Goal: Task Accomplishment & Management: Use online tool/utility

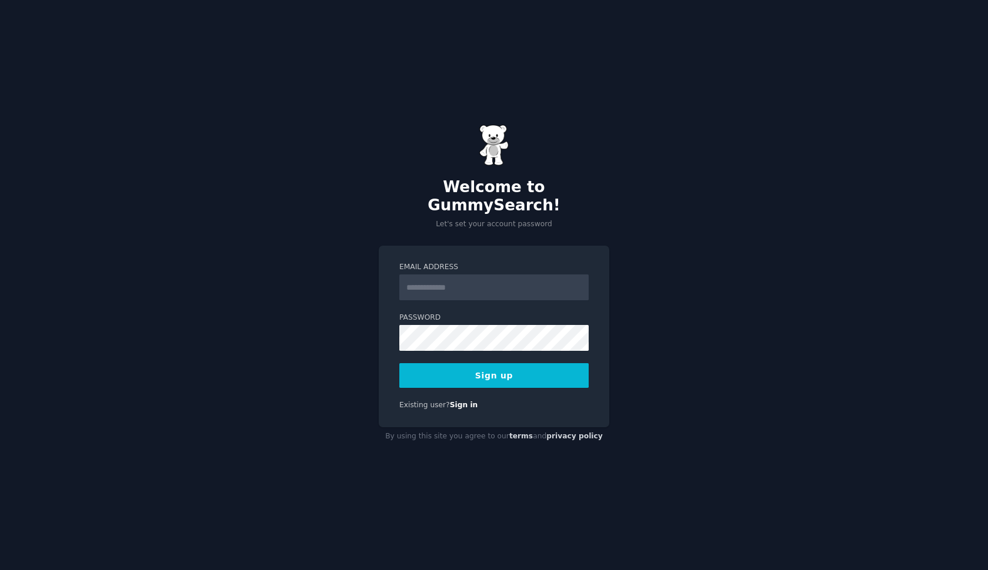
click at [460, 278] on input "Email Address" at bounding box center [493, 288] width 189 height 26
click at [445, 275] on input "Email Address" at bounding box center [493, 288] width 189 height 26
type input "**********"
click at [668, 365] on div "**********" at bounding box center [494, 285] width 988 height 570
click at [516, 371] on button "Sign up" at bounding box center [493, 375] width 189 height 25
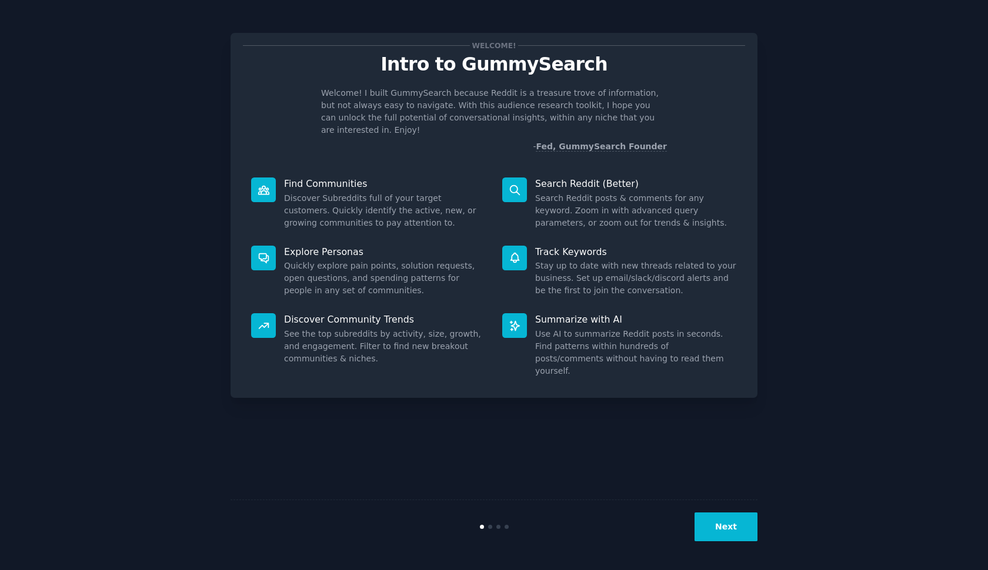
click at [738, 534] on button "Next" at bounding box center [725, 527] width 63 height 29
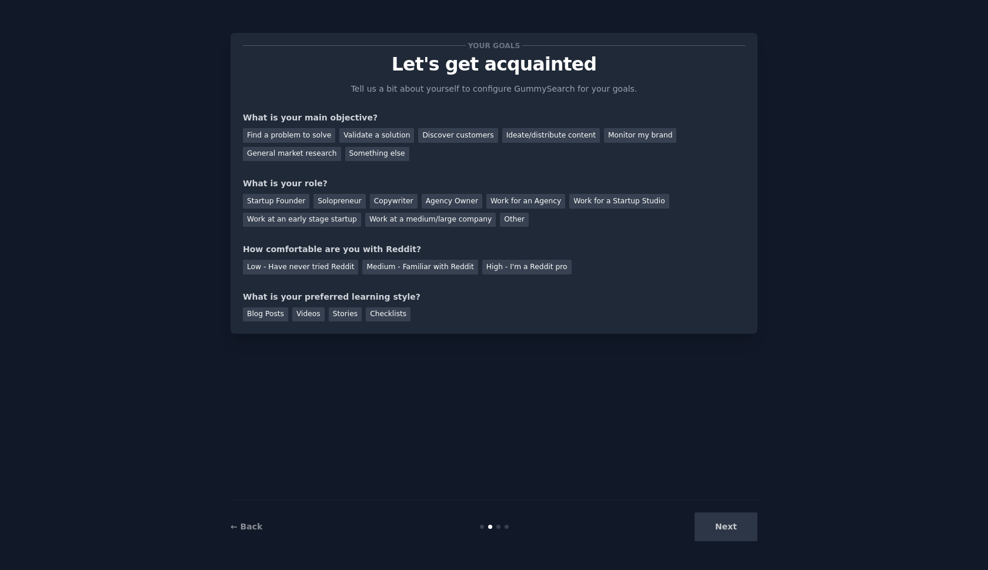
click at [716, 526] on div "Next" at bounding box center [670, 527] width 176 height 29
click at [303, 138] on div "Find a problem to solve" at bounding box center [289, 135] width 92 height 15
click at [282, 198] on div "Startup Founder" at bounding box center [276, 201] width 66 height 15
click at [298, 270] on div "Low - Have never tried Reddit" at bounding box center [300, 267] width 115 height 15
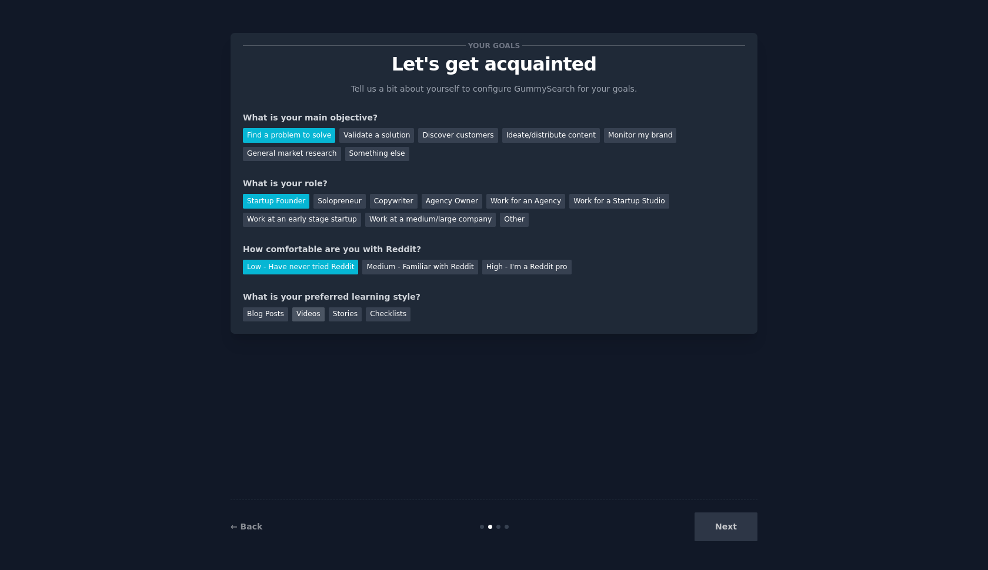
click at [302, 315] on div "Videos" at bounding box center [308, 315] width 32 height 15
click at [729, 520] on button "Next" at bounding box center [725, 527] width 63 height 29
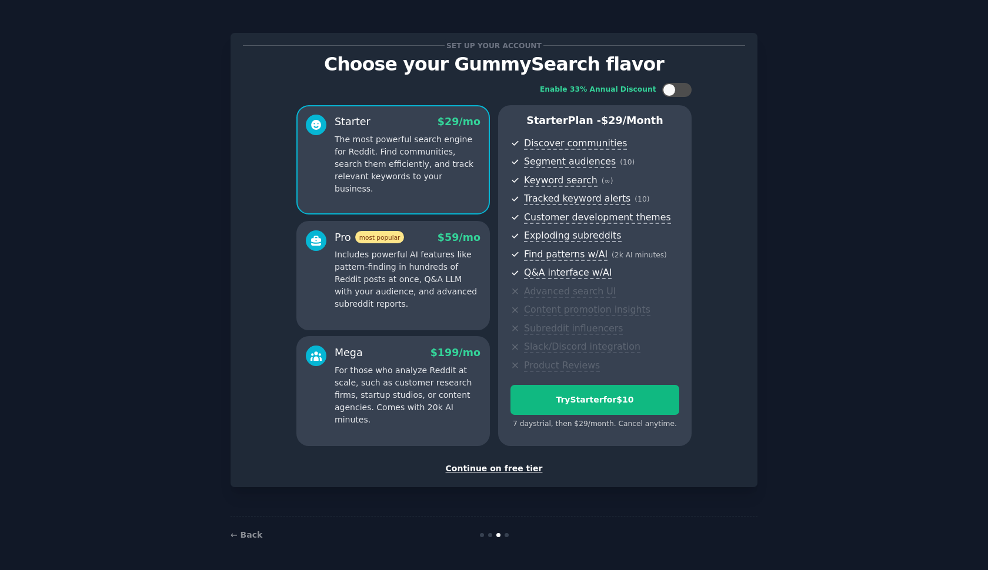
click at [489, 466] on div "Continue on free tier" at bounding box center [494, 469] width 502 height 12
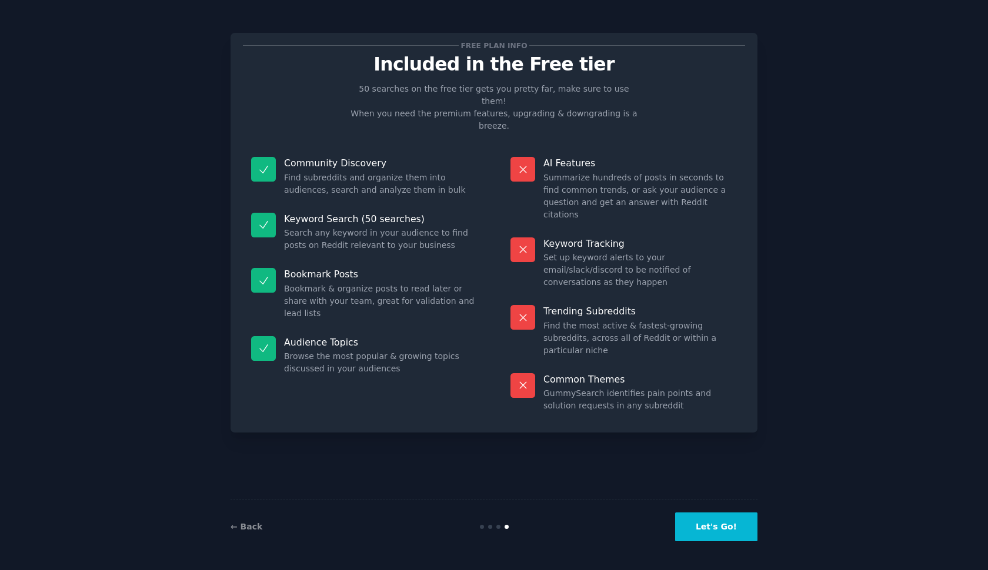
click at [720, 528] on button "Let's Go!" at bounding box center [716, 527] width 82 height 29
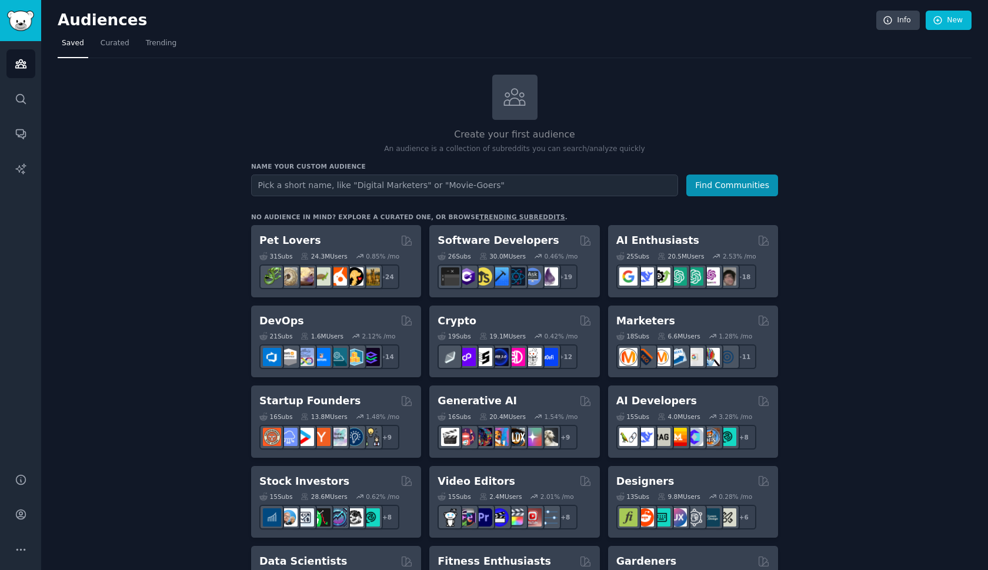
click at [345, 183] on input "text" at bounding box center [464, 186] width 427 height 22
type input "[MEDICAL_DATA]"
click at [733, 184] on button "Find Communities" at bounding box center [732, 186] width 92 height 22
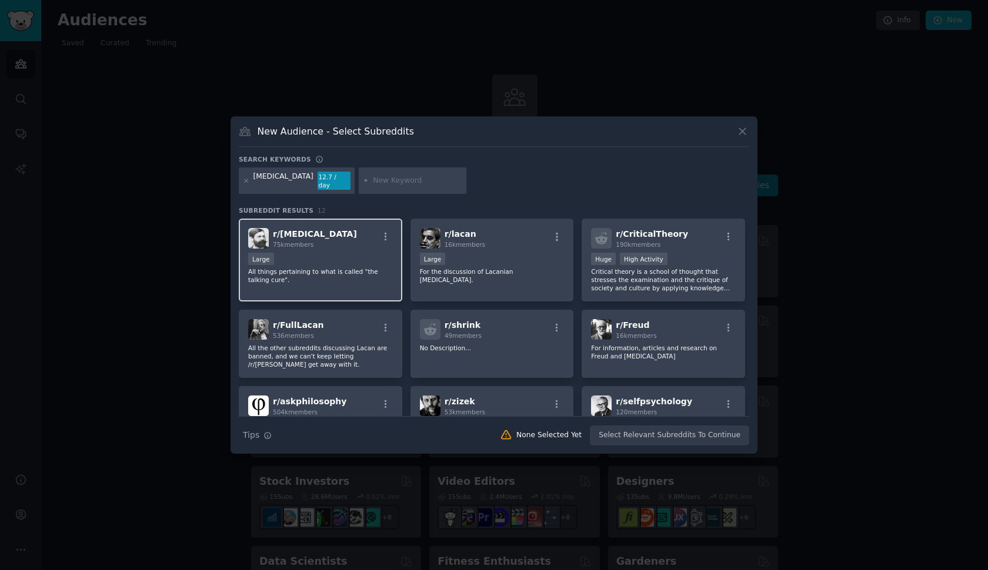
click at [336, 257] on div "Large" at bounding box center [320, 260] width 145 height 15
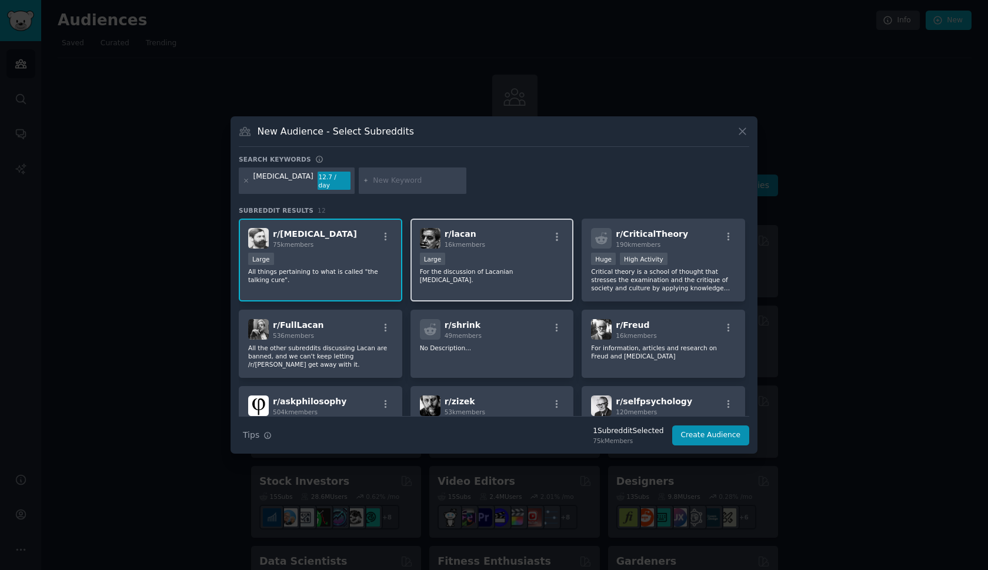
click at [452, 278] on div "r/ lacan 16k members 10,000 - 100,000 members Large For the discussion of Lacan…" at bounding box center [491, 260] width 163 height 83
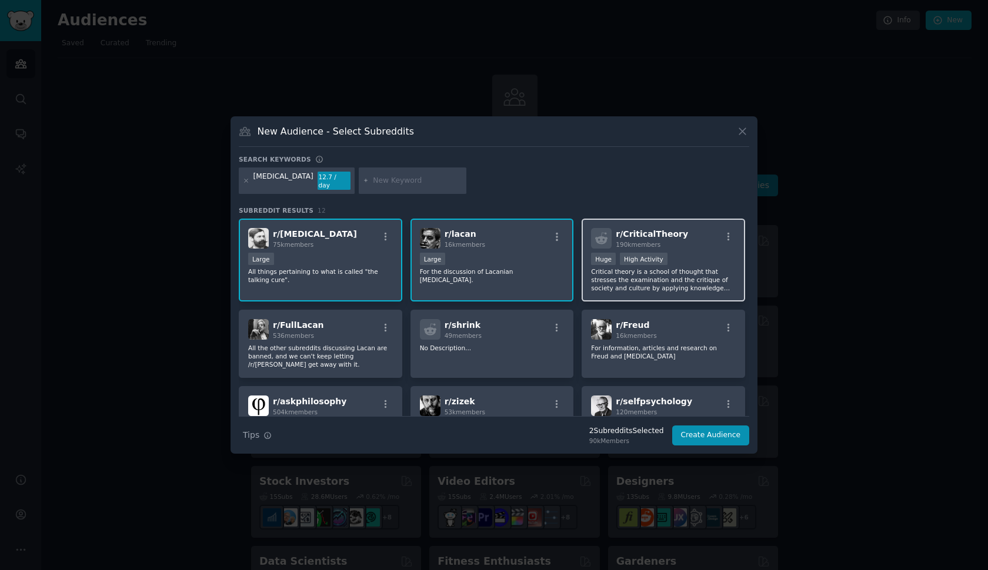
click at [627, 270] on p "Critical theory is a school of thought that stresses the examination and the cr…" at bounding box center [663, 280] width 145 height 25
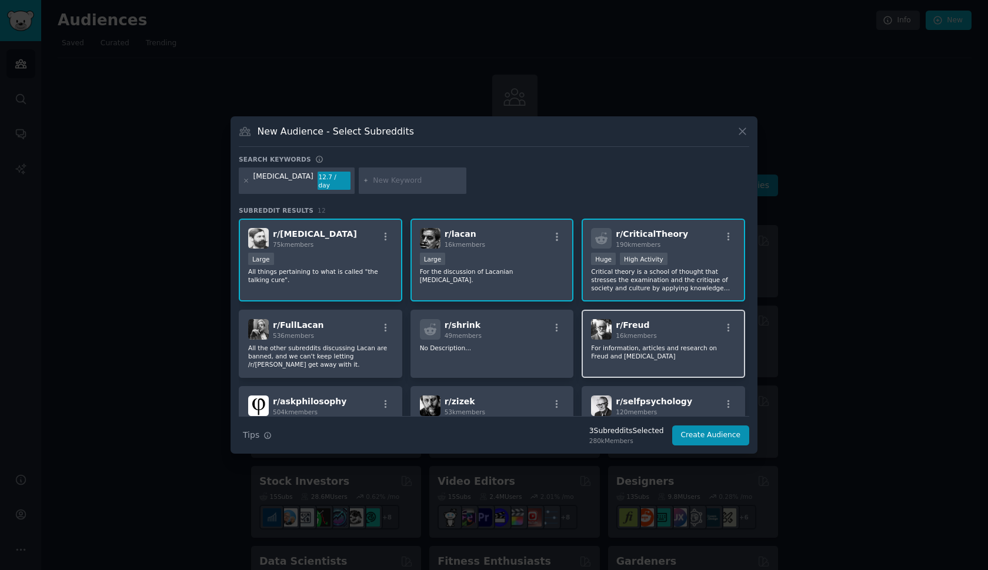
click at [642, 332] on span "16k members" at bounding box center [636, 335] width 41 height 7
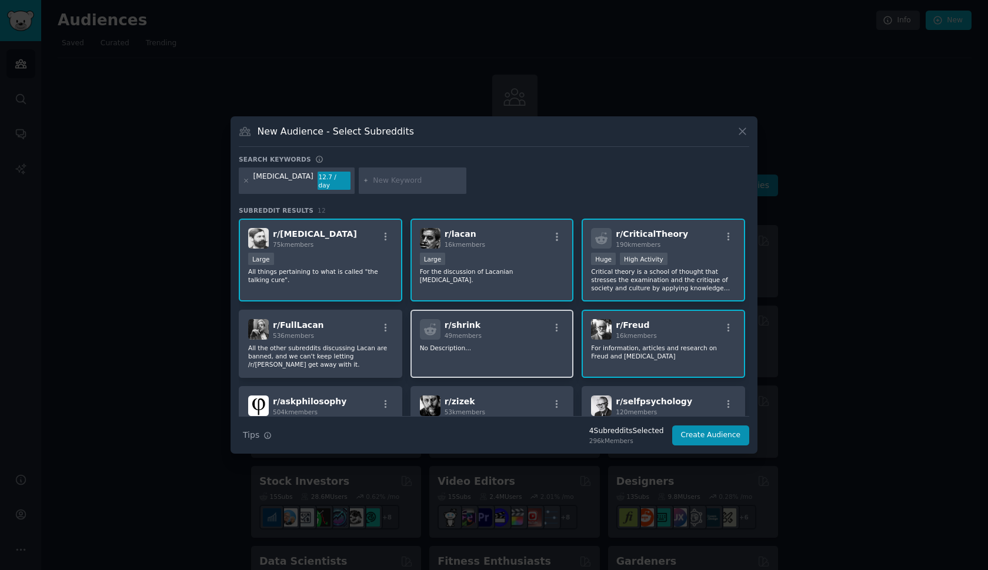
click at [501, 328] on div "r/ shrink 49 members" at bounding box center [492, 329] width 145 height 21
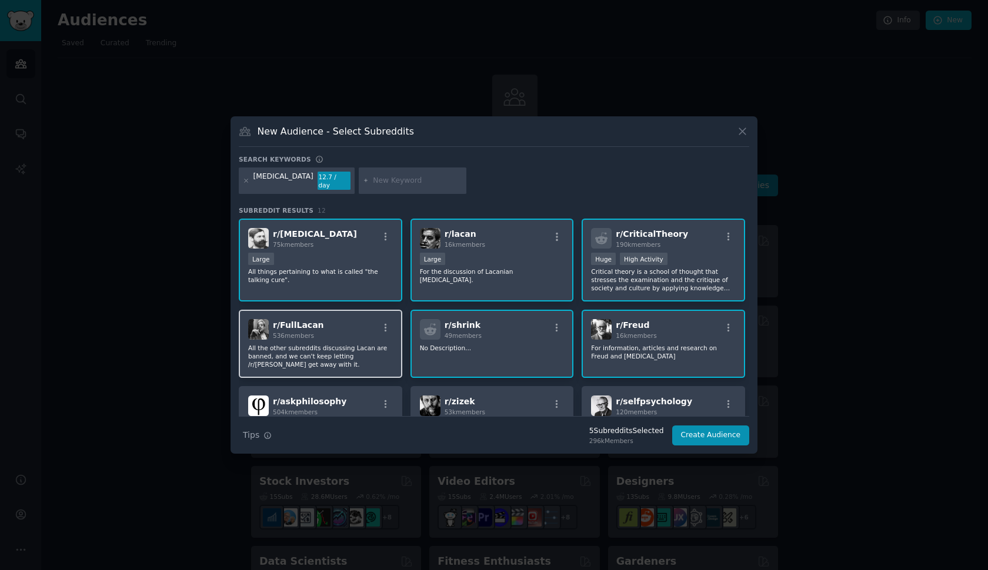
click at [324, 345] on p "All the other subreddits discussing Lacan are banned, and we can't keep letting…" at bounding box center [320, 356] width 145 height 25
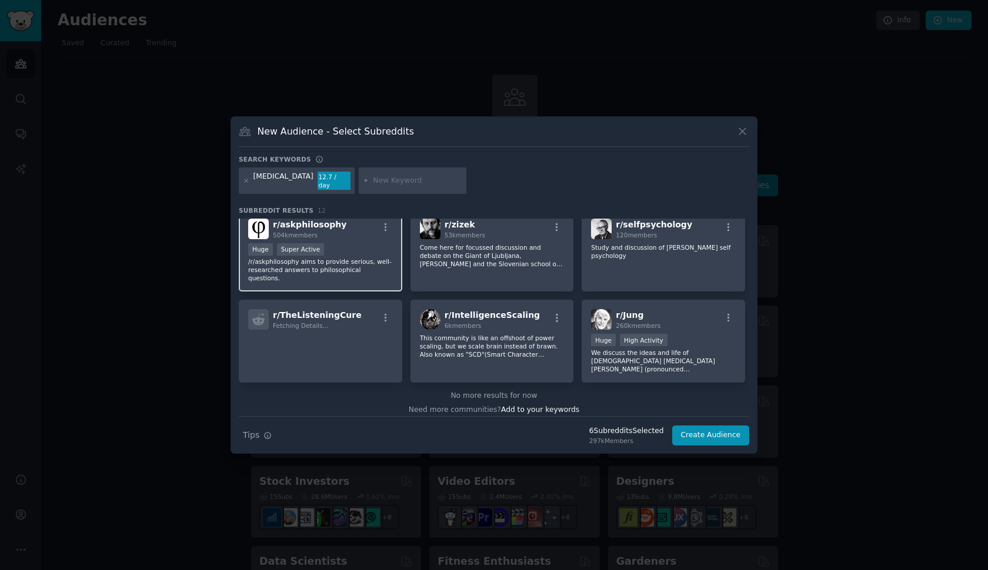
scroll to position [176, 0]
click at [367, 259] on p "/r/askphilosophy aims to provide serious, well-researched answers to philosophi…" at bounding box center [320, 271] width 145 height 25
click at [591, 350] on p "Come here for focussed discussion and debate on the Giant of Ljubljana, [PERSON…" at bounding box center [663, 362] width 145 height 25
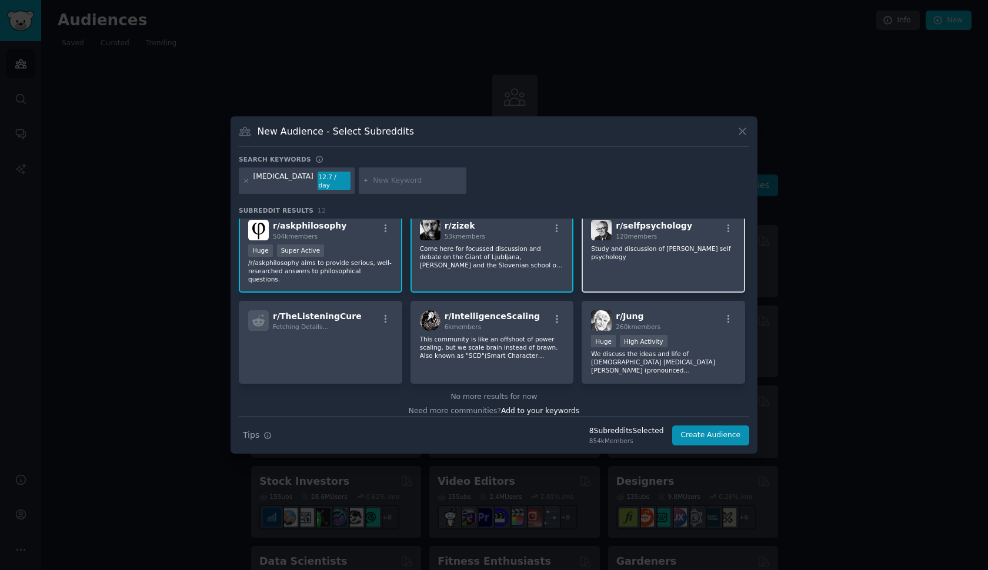
click at [647, 258] on div "r/ selfpsychology 120 members Study and discussion of [PERSON_NAME] self psycho…" at bounding box center [663, 252] width 163 height 83
click at [633, 322] on div "r/ [PERSON_NAME] 260k members Huge High Activity We discuss the ideas and life …" at bounding box center [663, 342] width 163 height 83
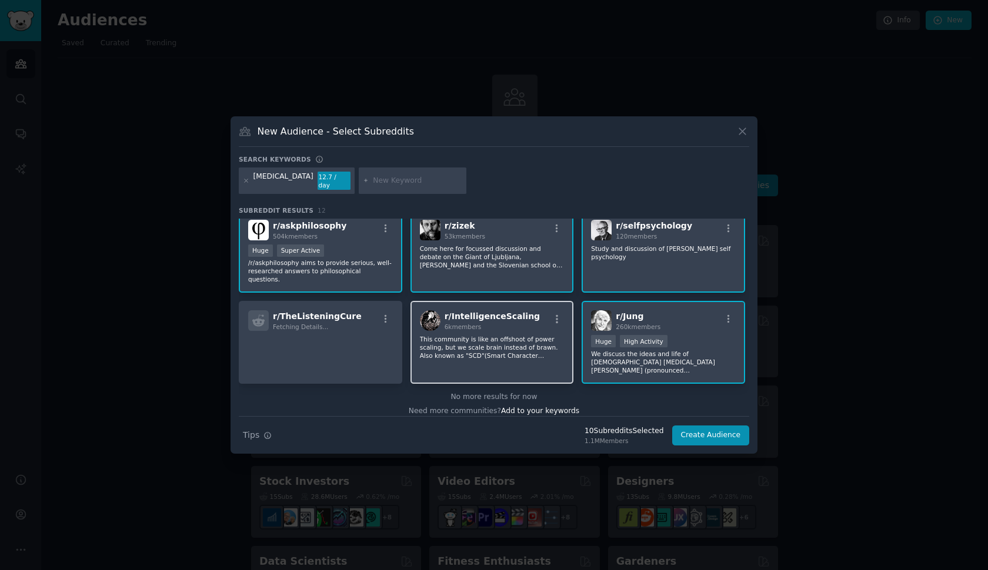
click at [494, 323] on div "6k members" at bounding box center [492, 327] width 95 height 8
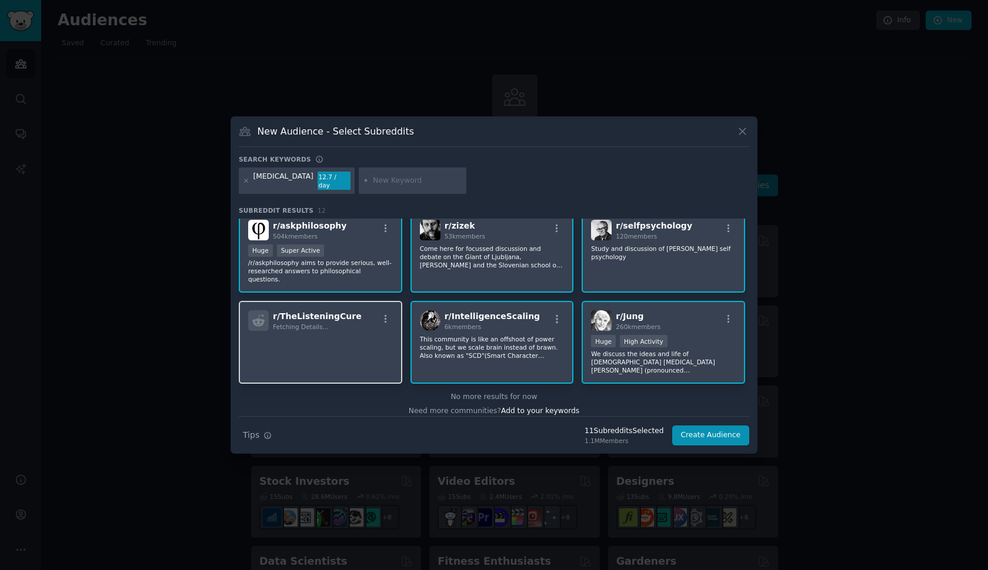
click at [349, 335] on p at bounding box center [320, 347] width 145 height 25
click at [348, 340] on p at bounding box center [320, 347] width 145 height 25
click at [713, 433] on button "Create Audience" at bounding box center [711, 436] width 78 height 20
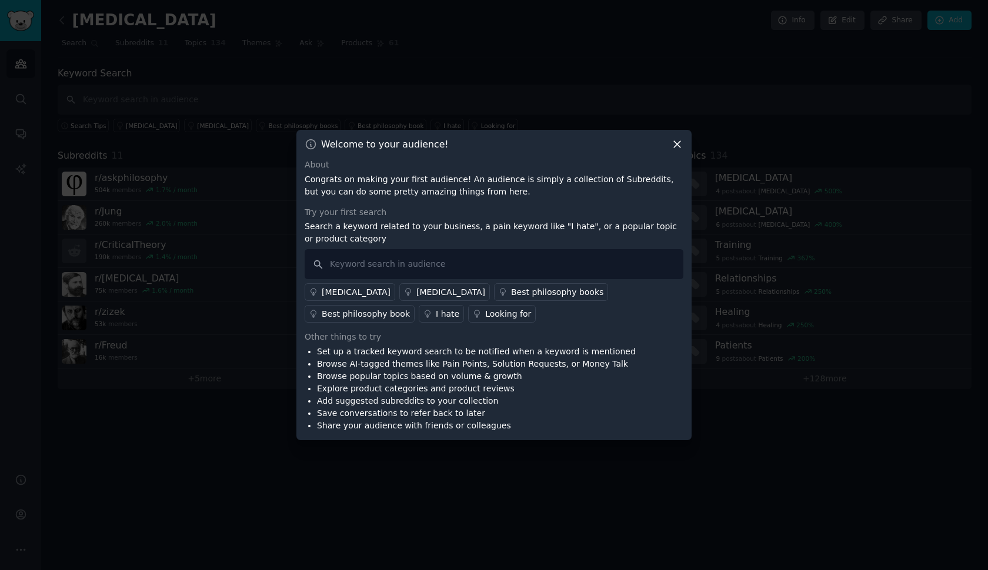
click at [678, 147] on icon at bounding box center [677, 144] width 12 height 12
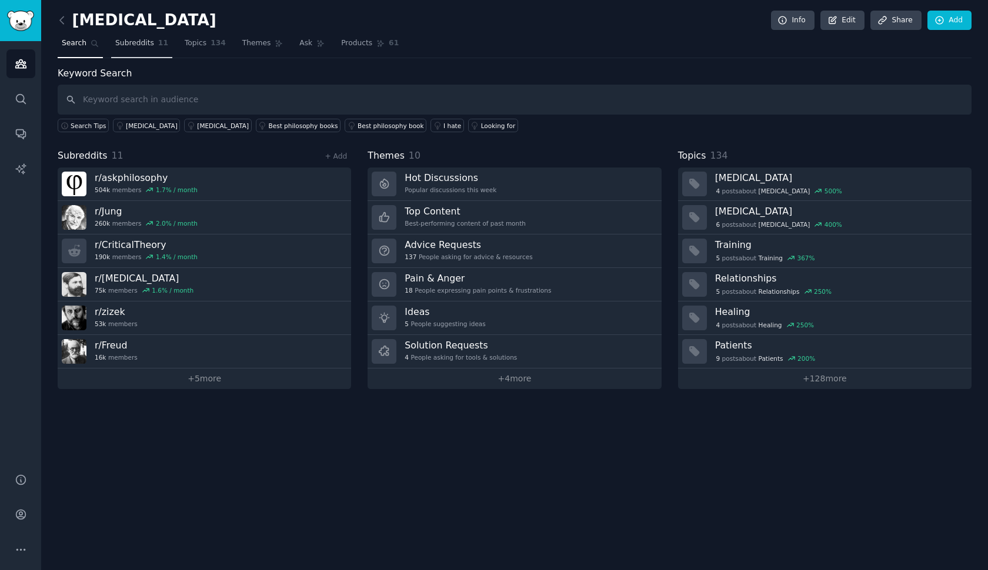
click at [155, 41] on link "Subreddits 11" at bounding box center [141, 46] width 61 height 24
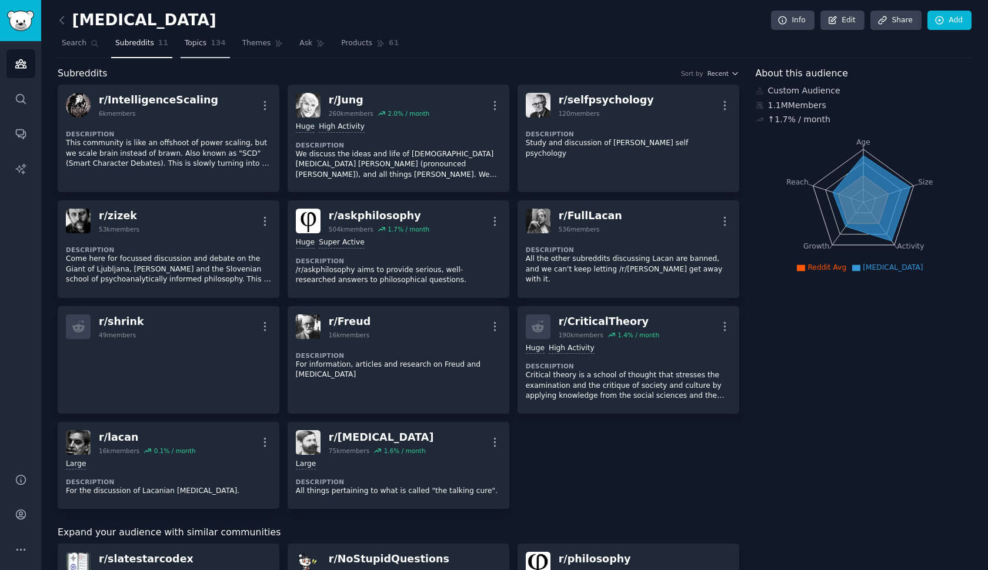
click at [199, 44] on span "Topics" at bounding box center [196, 43] width 22 height 11
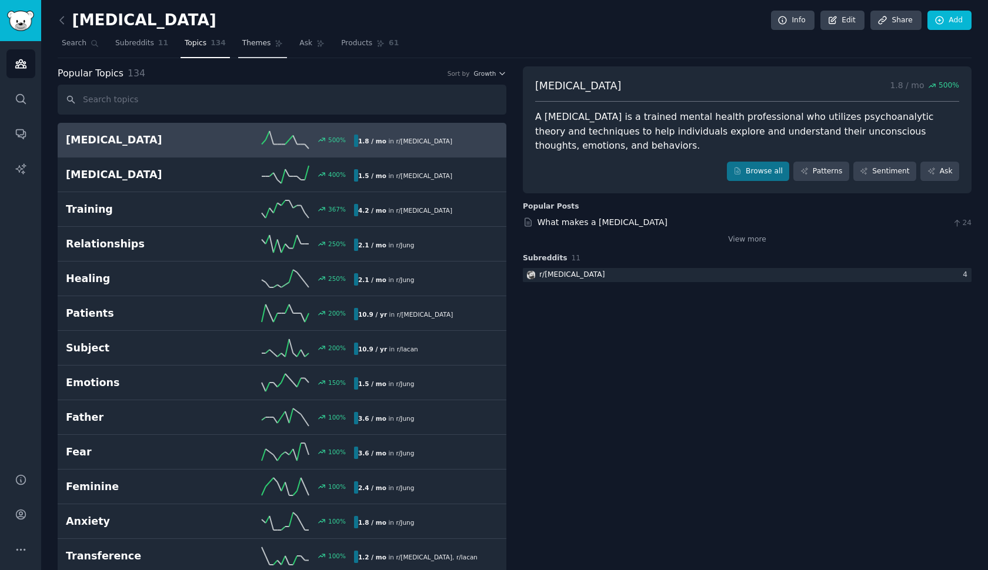
click at [255, 40] on span "Themes" at bounding box center [256, 43] width 29 height 11
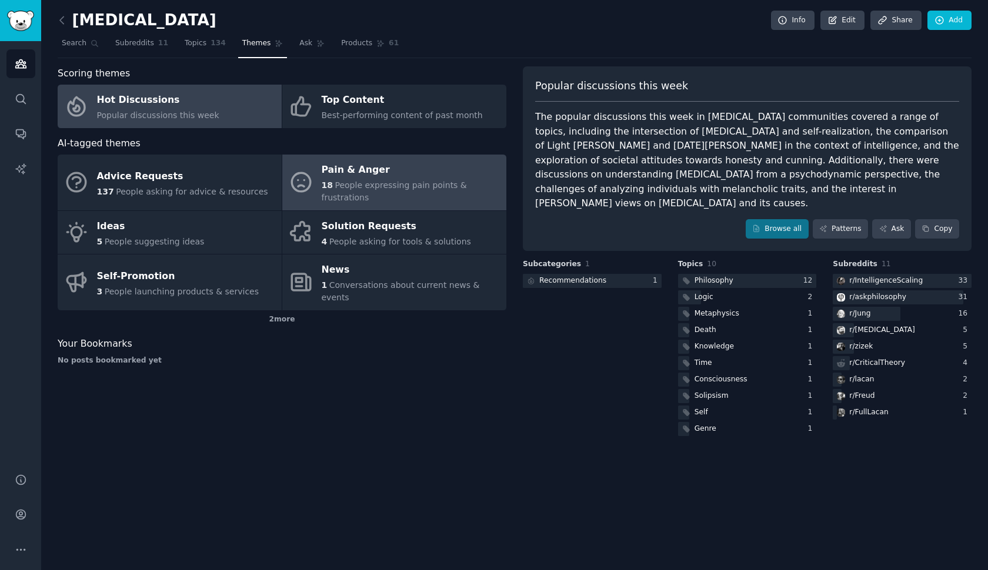
click at [367, 181] on span "People expressing pain points & frustrations" at bounding box center [394, 192] width 145 height 22
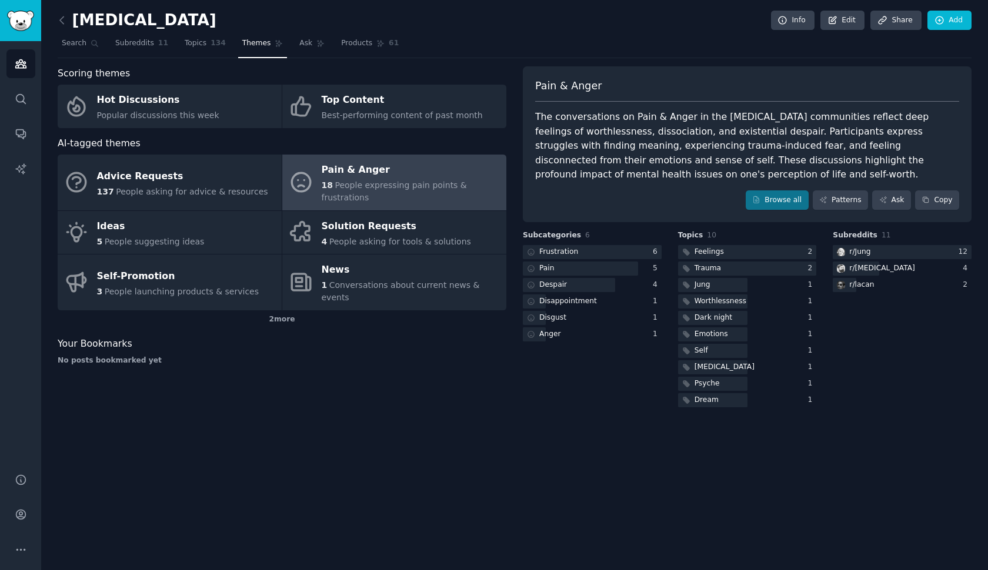
click at [643, 131] on div "The conversations on Pain & Anger in the [MEDICAL_DATA] communities reflect dee…" at bounding box center [747, 146] width 424 height 72
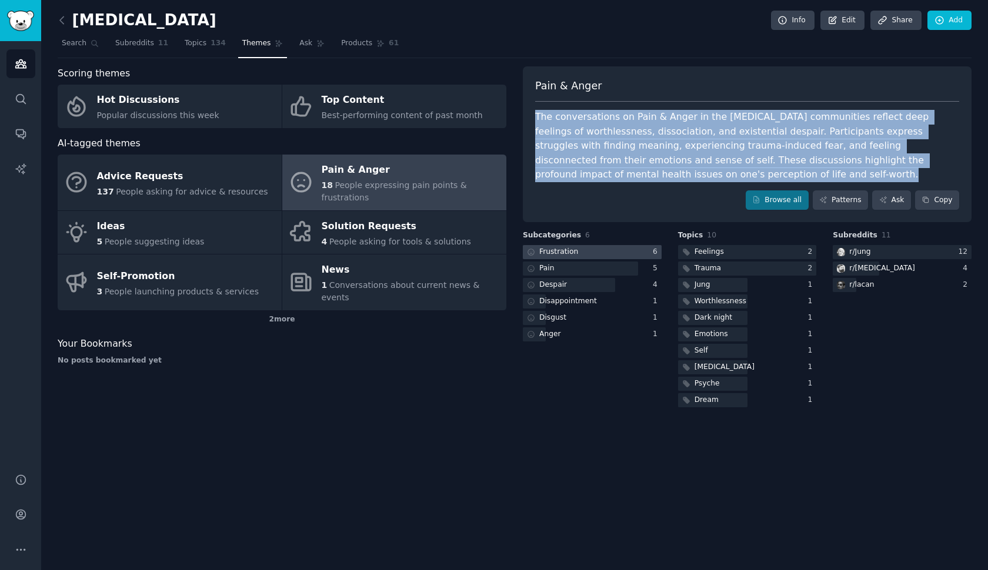
click at [566, 249] on div "Frustration" at bounding box center [558, 252] width 39 height 11
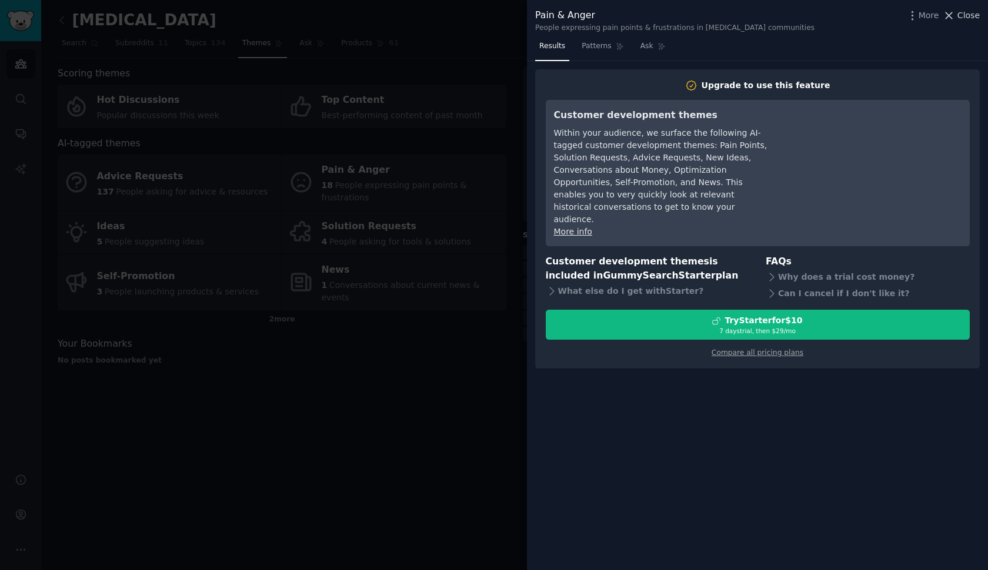
click at [962, 14] on span "Close" at bounding box center [968, 15] width 22 height 12
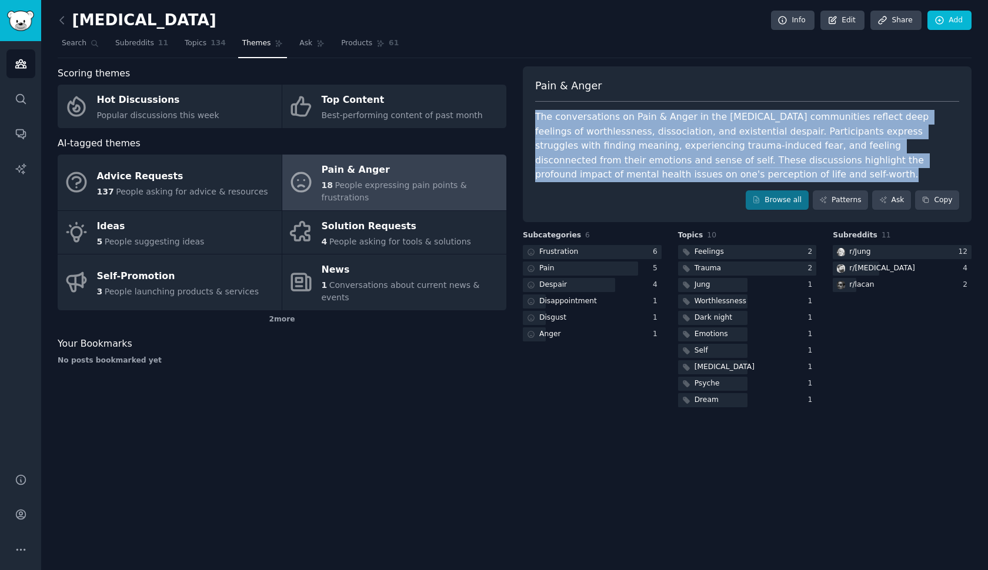
click at [526, 16] on div "[MEDICAL_DATA] Info Edit Share Add" at bounding box center [515, 23] width 914 height 24
